Goal: Task Accomplishment & Management: Manage account settings

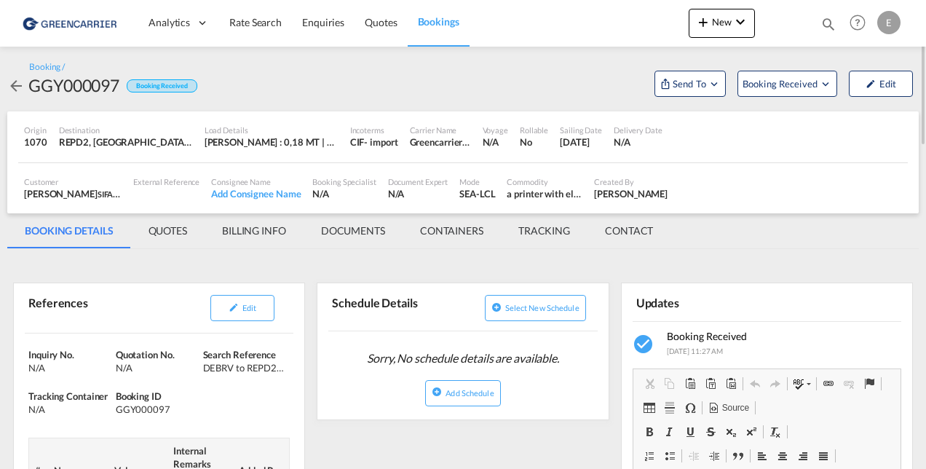
click at [99, 190] on span "SIFA DEUTSCHLAND GMBH" at bounding box center [148, 194] width 100 height 12
click at [758, 154] on div "Origin 1070 Destination REPD2, [GEOGRAPHIC_DATA], [GEOGRAPHIC_DATA], [GEOGRAPHI…" at bounding box center [462, 136] width 889 height 51
click at [731, 244] on md-tabs-canvas "BOOKING DETAILS QUOTES BILLING INFO DOCUMENTS CONTAINERS TRACKING CONTACT BOOKI…" at bounding box center [462, 230] width 911 height 35
drag, startPoint x: 921, startPoint y: 108, endPoint x: 872, endPoint y: 16, distance: 104.5
click at [872, 16] on md-content "Analytics Dashboard Rate Search Enquiries Quotes Bookings New Quote Bookings" at bounding box center [463, 234] width 926 height 469
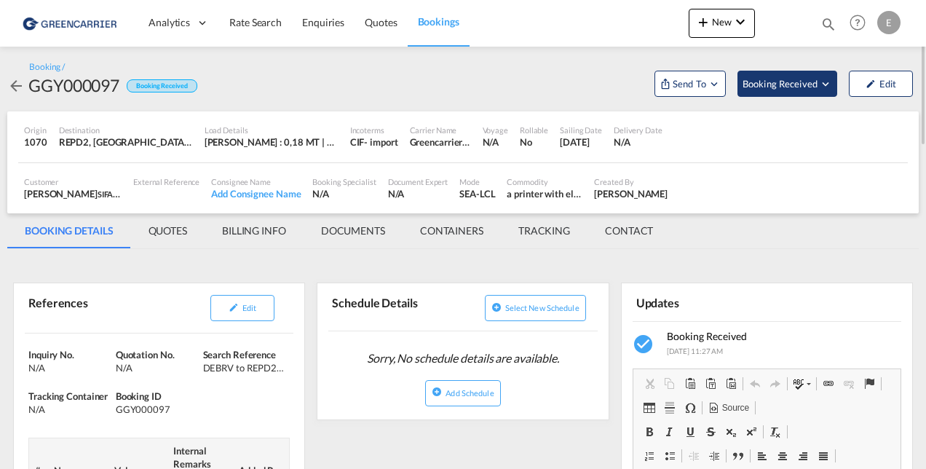
click at [758, 79] on span "Booking Received" at bounding box center [780, 83] width 76 height 15
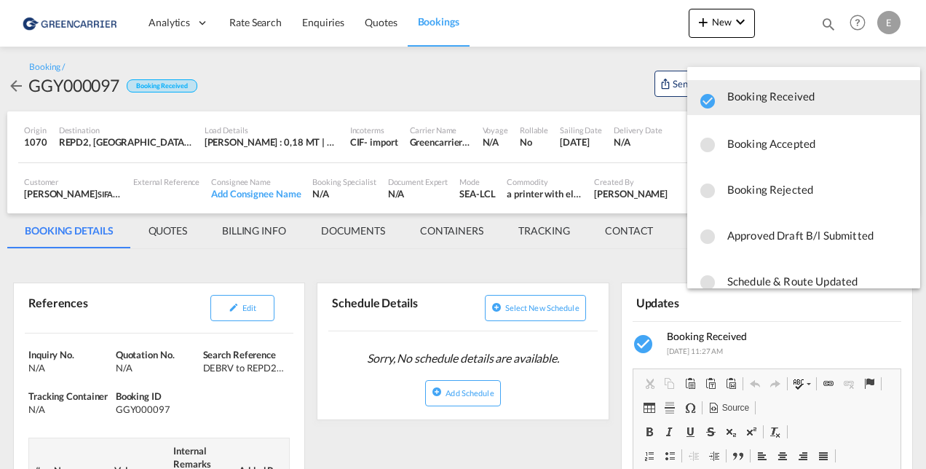
click at [179, 233] on md-backdrop at bounding box center [463, 234] width 926 height 469
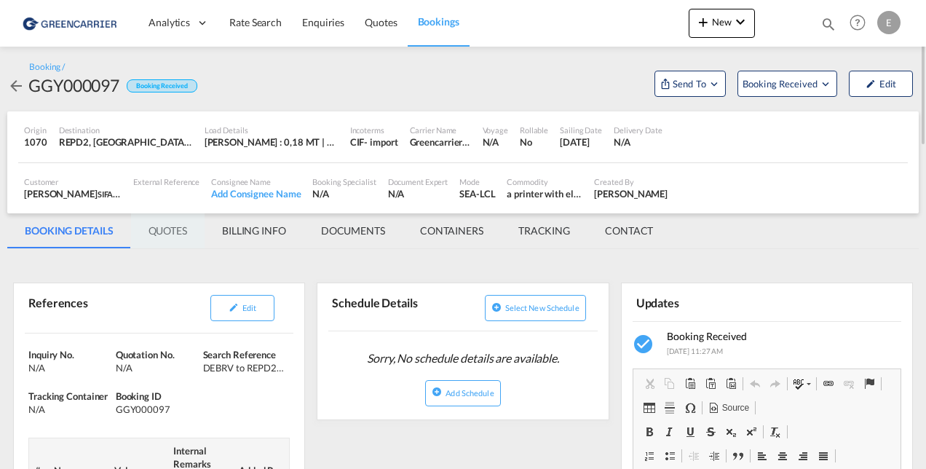
click at [160, 230] on md-tab-item "QUOTES" at bounding box center [167, 230] width 73 height 35
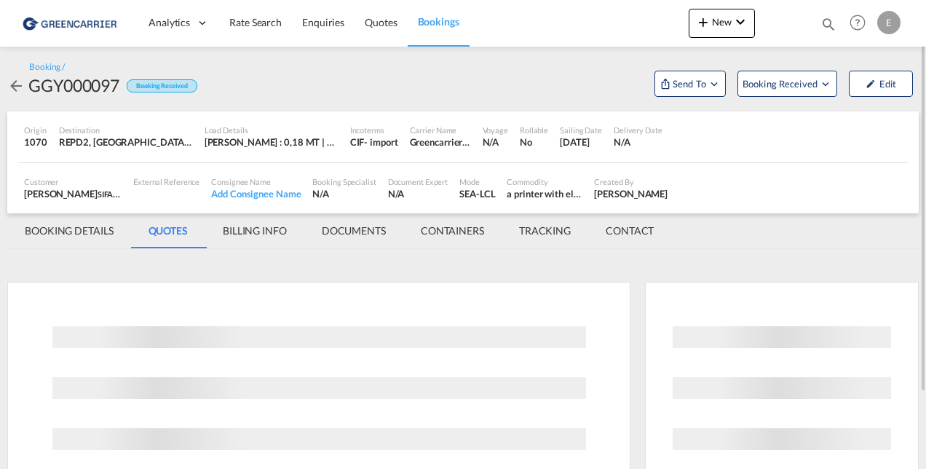
click at [99, 239] on md-tab-item "BOOKING DETAILS" at bounding box center [69, 230] width 124 height 35
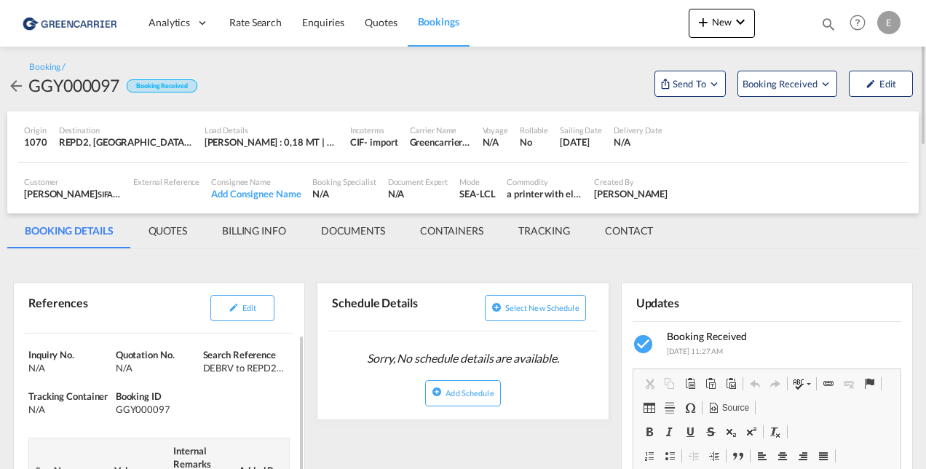
click at [262, 368] on div "DEBRV to REPD2/ [DATE]" at bounding box center [245, 367] width 84 height 13
click at [791, 82] on span "Booking Received" at bounding box center [780, 83] width 76 height 15
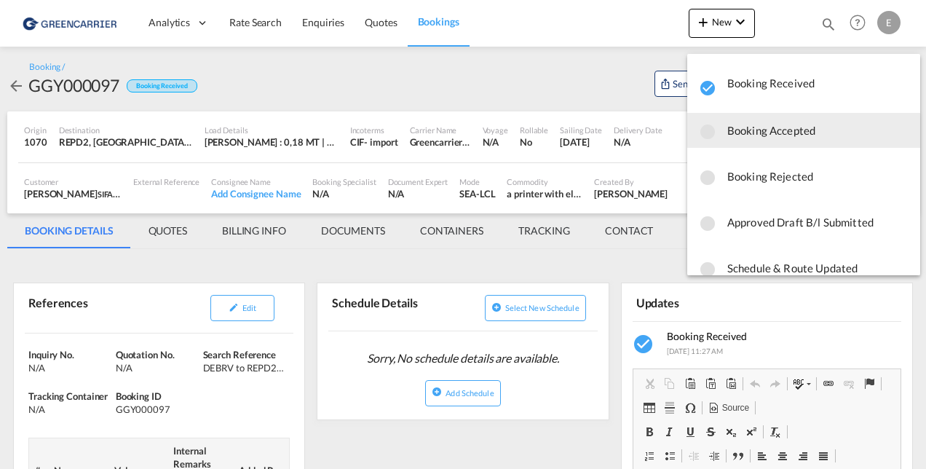
click at [764, 132] on span "Booking Accepted" at bounding box center [817, 130] width 181 height 26
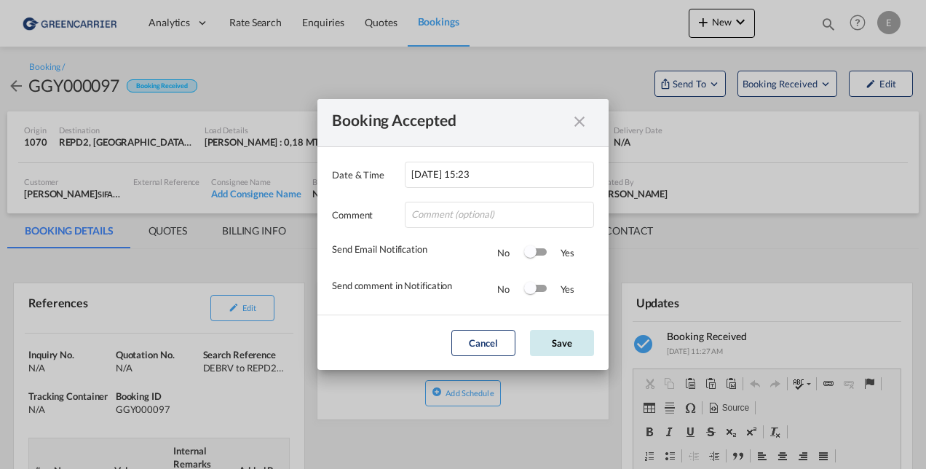
click at [560, 343] on button "Save" at bounding box center [562, 343] width 64 height 26
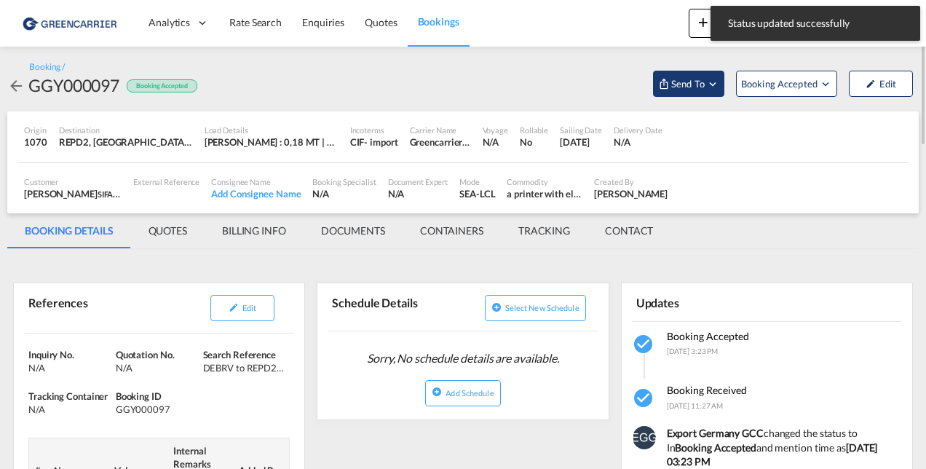
click at [696, 92] on button "Send To" at bounding box center [688, 84] width 71 height 26
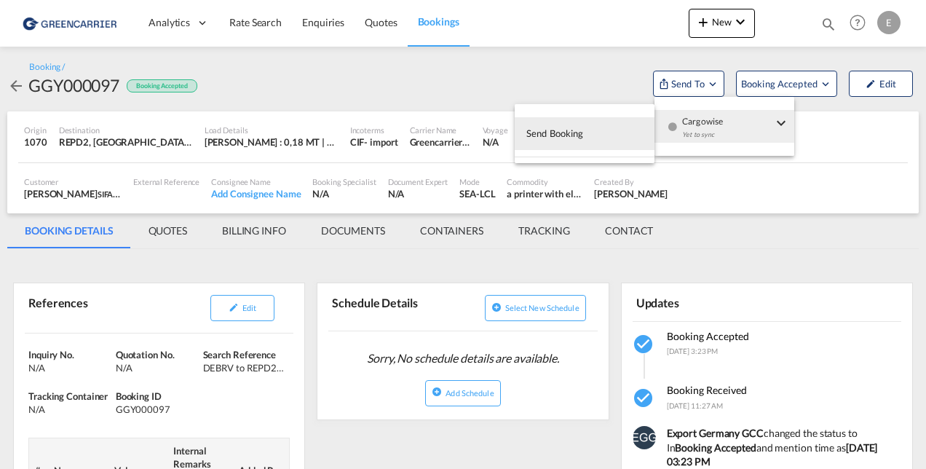
click at [710, 133] on div "Yet to sync" at bounding box center [727, 138] width 90 height 31
click at [585, 139] on button "Send Booking" at bounding box center [584, 133] width 140 height 33
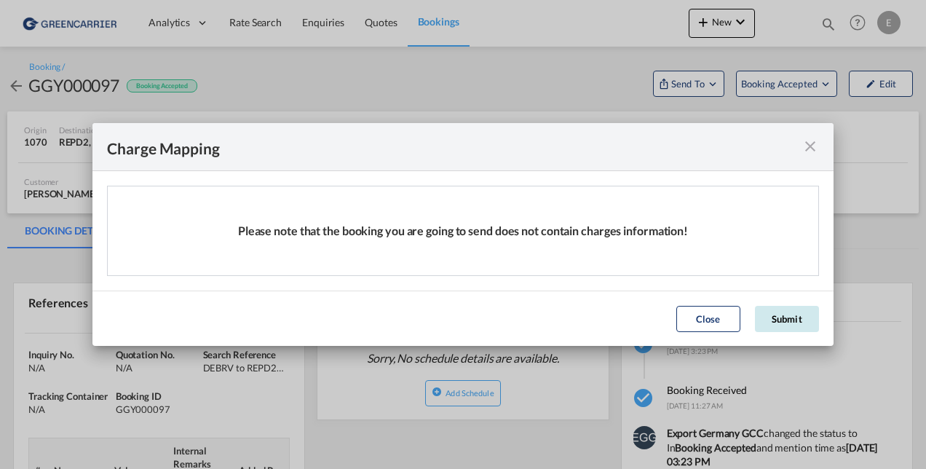
click at [777, 322] on button "Submit" at bounding box center [787, 319] width 64 height 26
